Goal: Learn about a topic

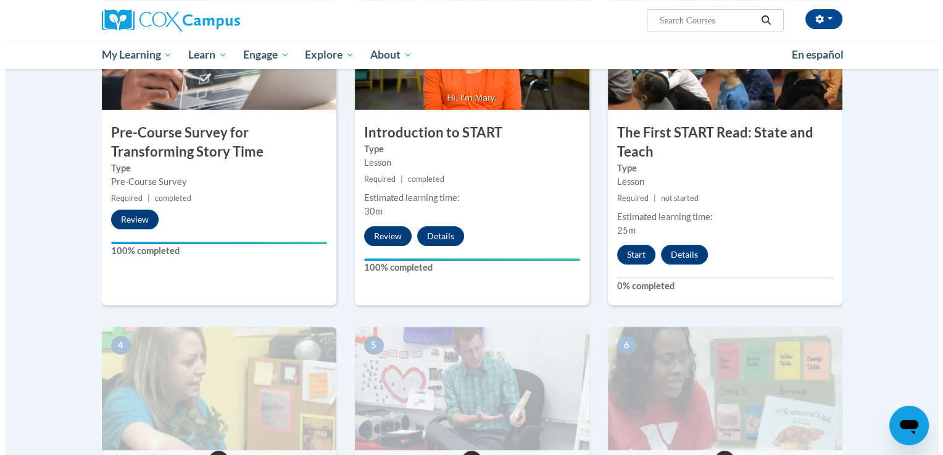
scroll to position [339, 0]
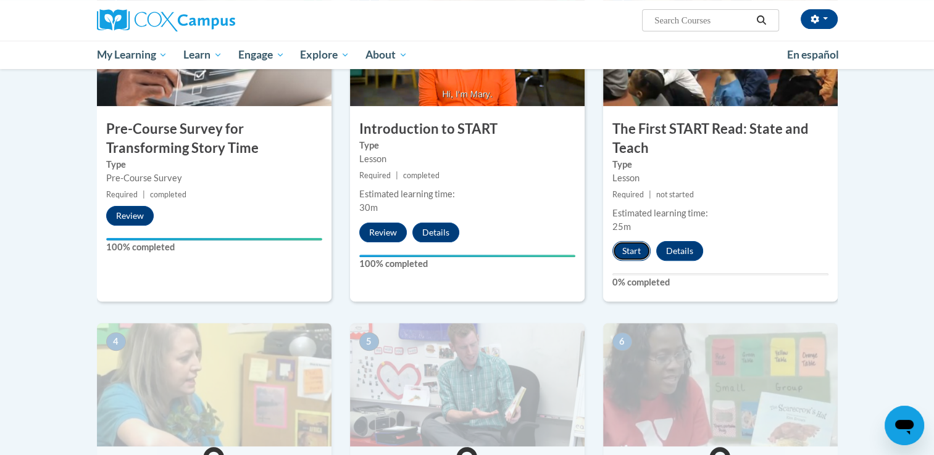
click at [631, 247] on button "Start" at bounding box center [631, 251] width 38 height 20
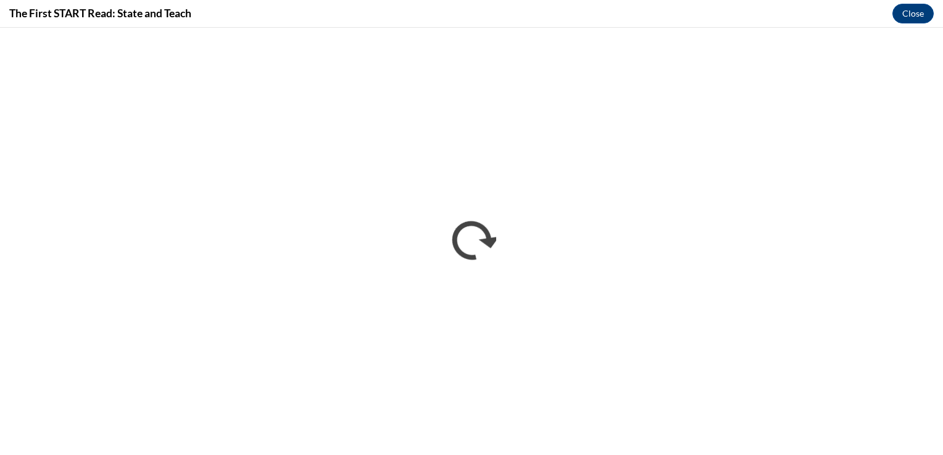
scroll to position [0, 0]
